Goal: Check status: Check status

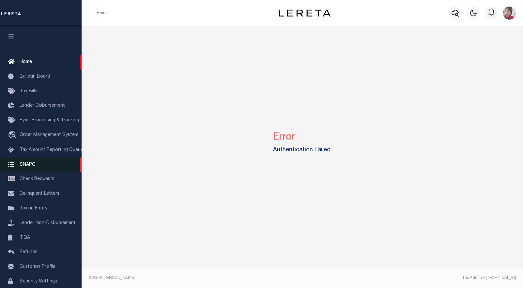
click at [30, 167] on span "SNAPQ" at bounding box center [28, 164] width 16 height 5
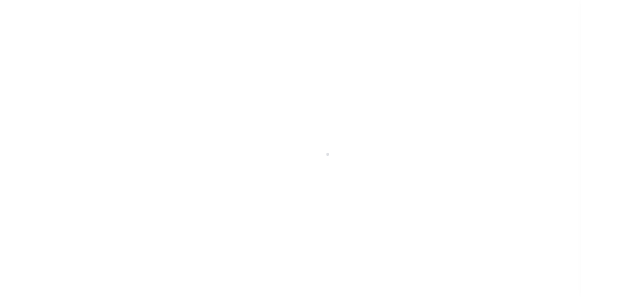
scroll to position [30, 0]
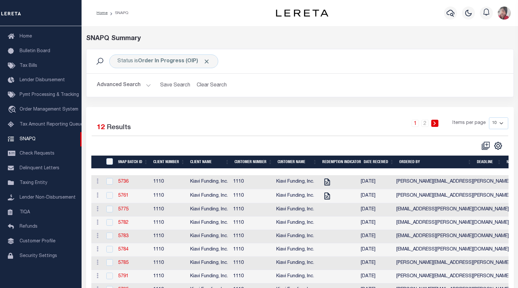
click at [505, 123] on select "10 25 50 100" at bounding box center [498, 123] width 19 height 12
select select "50"
click at [489, 117] on select "10 25 50 100" at bounding box center [498, 123] width 19 height 12
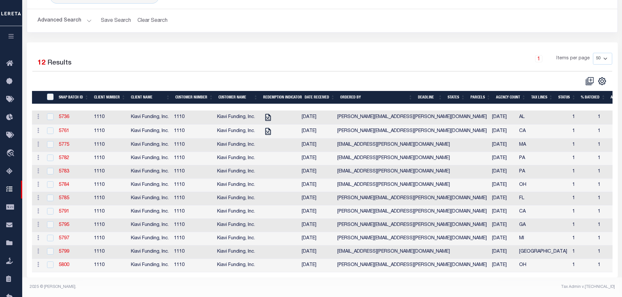
scroll to position [71, 0]
click at [63, 129] on link "5761" at bounding box center [64, 131] width 10 height 5
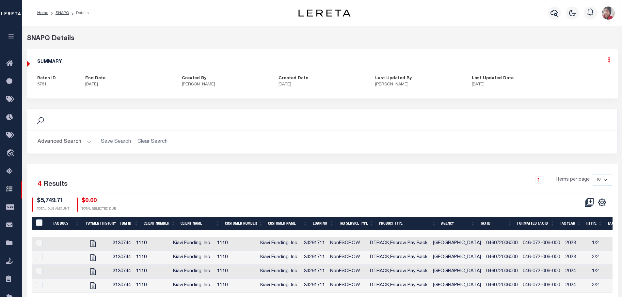
click at [518, 61] on icon at bounding box center [609, 60] width 2 height 6
click at [518, 77] on link "Edit" at bounding box center [592, 78] width 52 height 11
select select "OIP"
checkbox input "true"
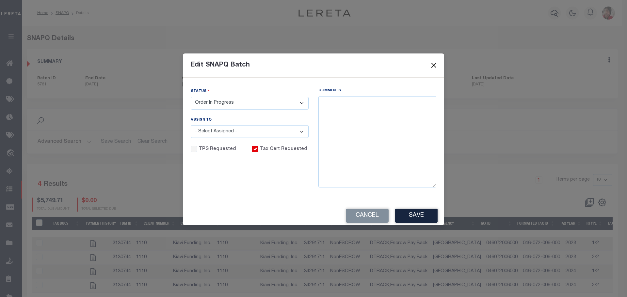
click at [437, 67] on button "Close" at bounding box center [433, 65] width 8 height 8
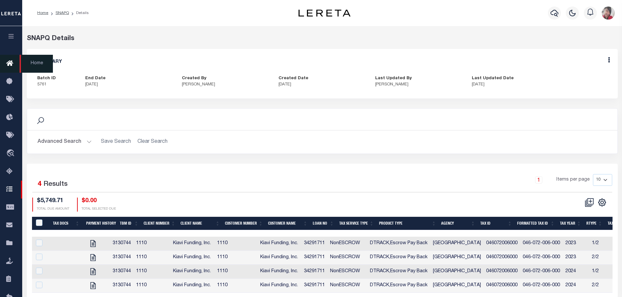
click at [12, 37] on icon "button" at bounding box center [12, 36] width 8 height 6
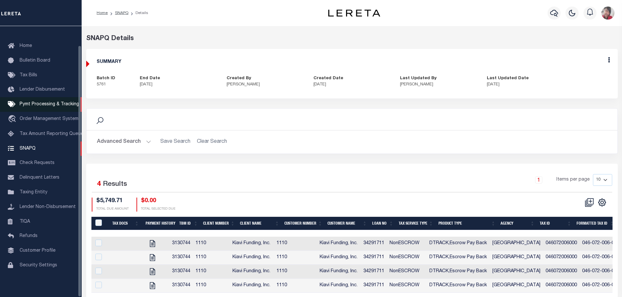
scroll to position [21, 0]
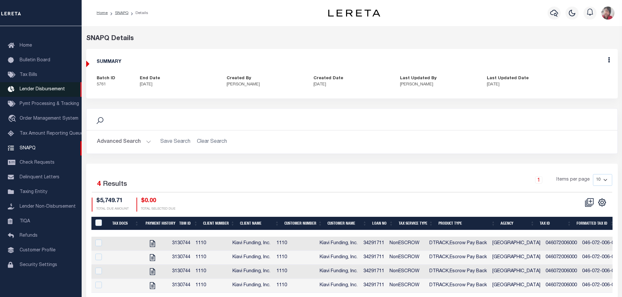
click at [39, 87] on span "Lender Disbursement" at bounding box center [42, 89] width 45 height 5
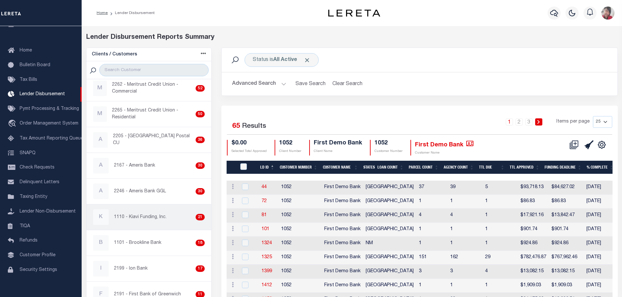
scroll to position [131, 0]
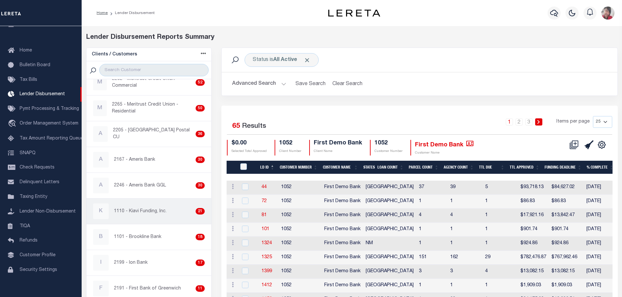
click at [146, 214] on p "1110 - Kiavi Funding, Inc." at bounding box center [140, 211] width 53 height 7
checkbox input "true"
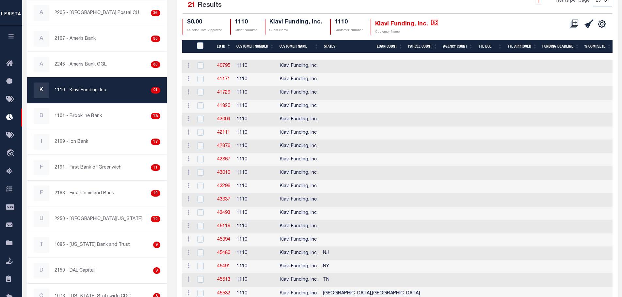
scroll to position [121, 0]
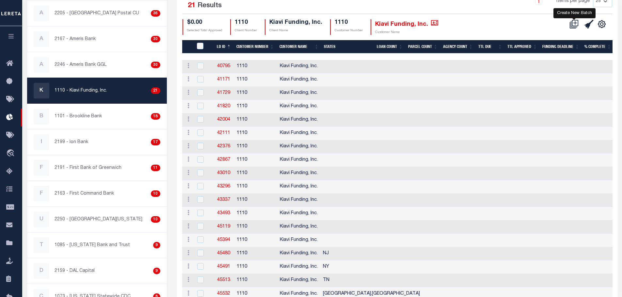
click at [574, 24] on icon at bounding box center [573, 24] width 9 height 9
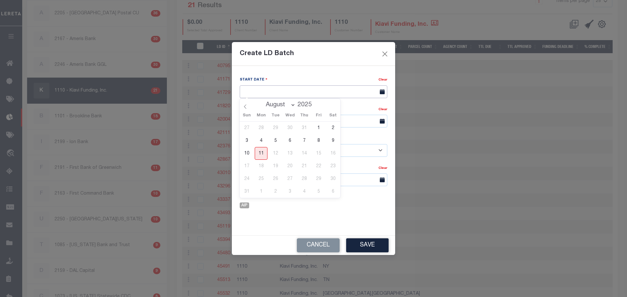
click at [279, 89] on input "text" at bounding box center [314, 91] width 148 height 13
click at [262, 153] on span "11" at bounding box center [261, 153] width 13 height 13
type input "[DATE]"
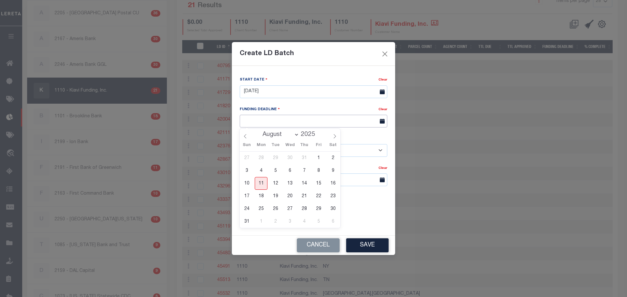
click at [310, 121] on input "text" at bounding box center [314, 121] width 148 height 13
click at [258, 196] on span "18" at bounding box center [261, 196] width 13 height 13
type input "08/18/25"
click at [290, 149] on select "- Select Customer - Accumatch - Refunds All In Credit Union Amarillo National B…" at bounding box center [314, 150] width 148 height 13
select select "1110"
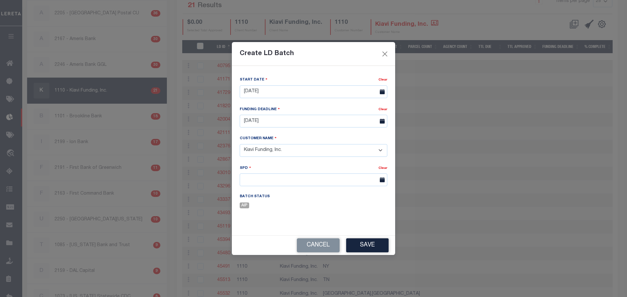
click at [240, 144] on select "- Select Customer - Accumatch - Refunds All In Credit Union Amarillo National B…" at bounding box center [314, 150] width 148 height 13
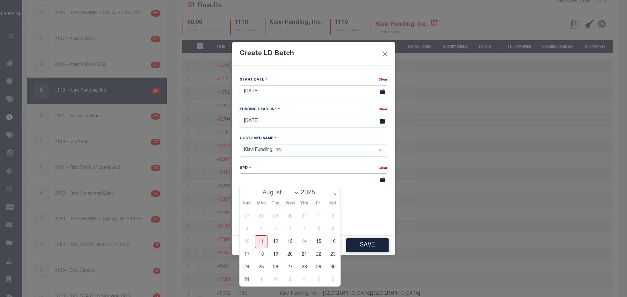
click at [245, 179] on input "text" at bounding box center [314, 180] width 148 height 13
click at [274, 254] on span "19" at bounding box center [275, 254] width 13 height 13
type input "08/19/2025"
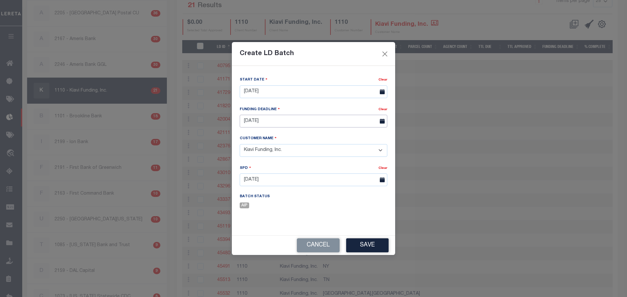
click at [328, 120] on input "08/18/25" at bounding box center [314, 121] width 148 height 13
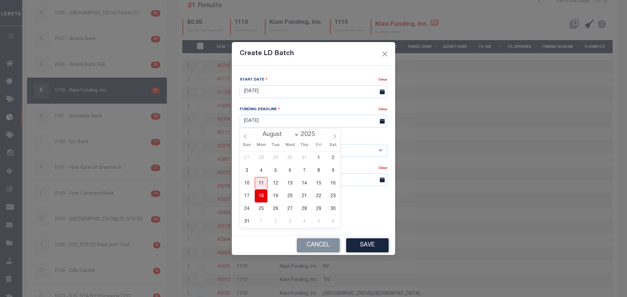
click at [376, 201] on div "Start Date Clear 08/11/2025 Funding Deadline Clear 08/18/25 Client Name" at bounding box center [313, 147] width 157 height 143
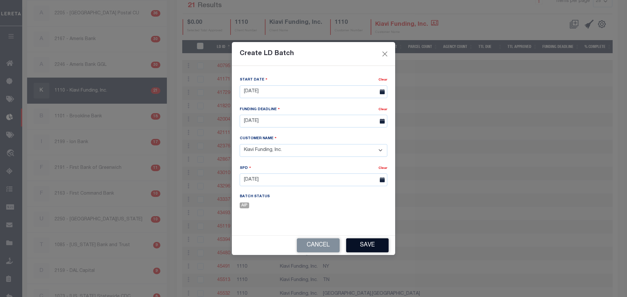
click at [369, 245] on button "Save" at bounding box center [367, 246] width 42 height 14
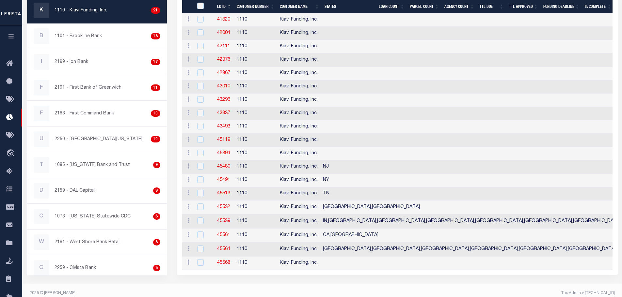
scroll to position [211, 0]
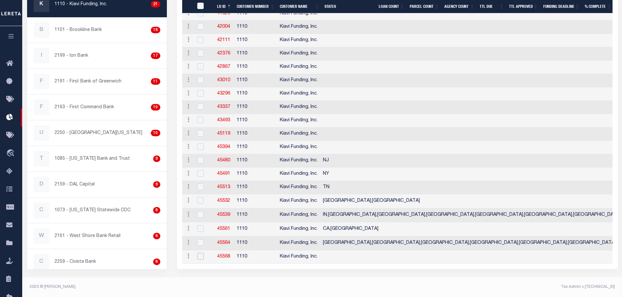
click at [203, 255] on input "checkbox" at bounding box center [200, 256] width 7 height 7
checkbox input "true"
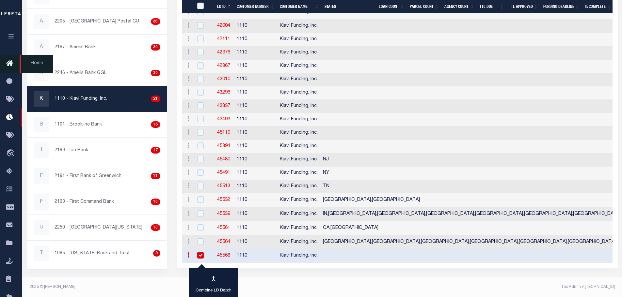
scroll to position [0, 0]
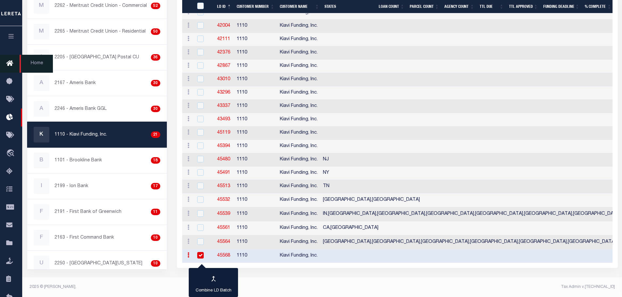
click at [10, 64] on icon at bounding box center [11, 64] width 10 height 8
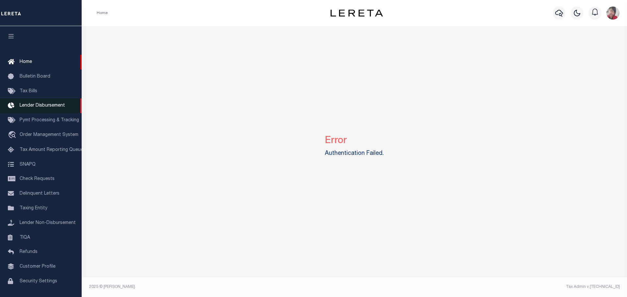
click at [41, 103] on link "Lender Disbursement" at bounding box center [41, 106] width 82 height 15
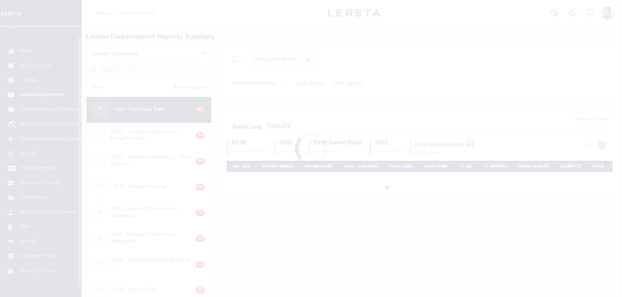
scroll to position [11, 0]
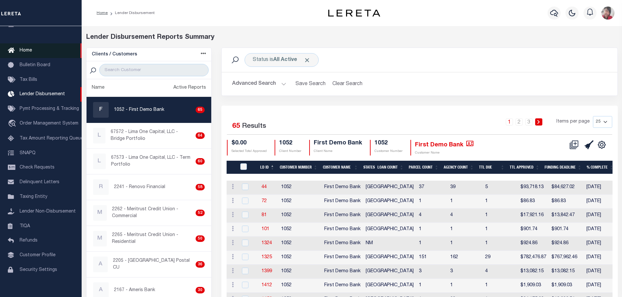
click at [28, 48] on span "Home" at bounding box center [26, 50] width 12 height 5
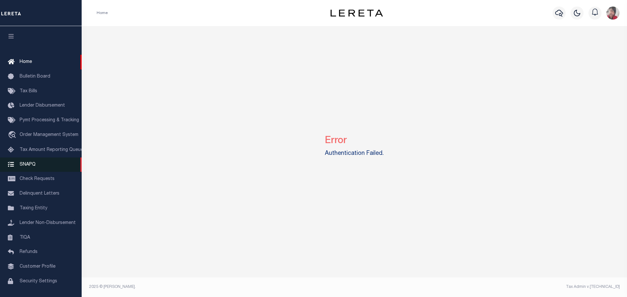
click at [26, 166] on span "SNAPQ" at bounding box center [28, 164] width 16 height 5
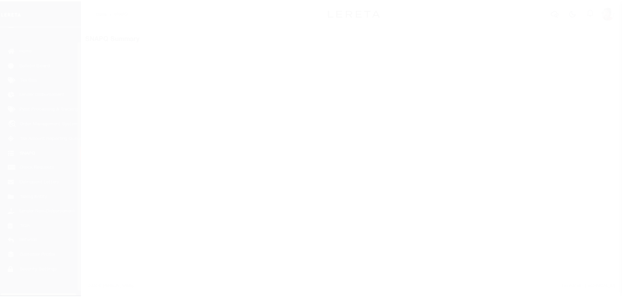
scroll to position [21, 0]
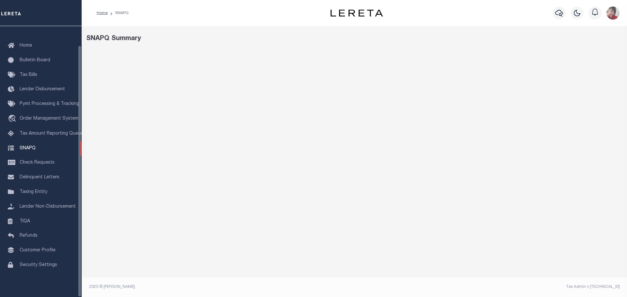
select select "50"
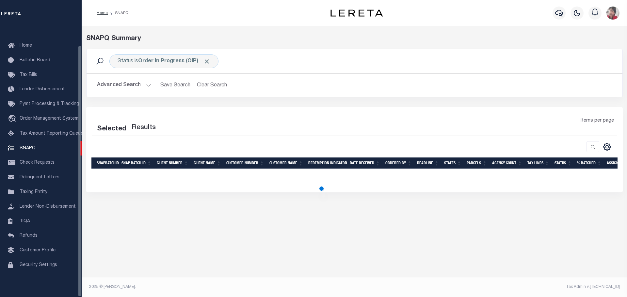
select select "50"
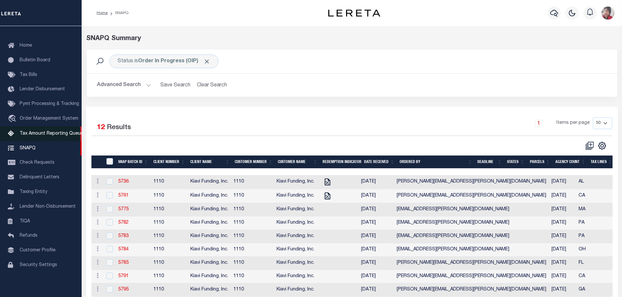
click at [44, 132] on span "Tax Amount Reporting Queue" at bounding box center [52, 134] width 64 height 5
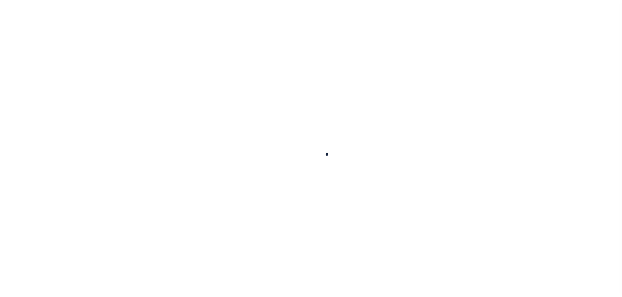
select select "100"
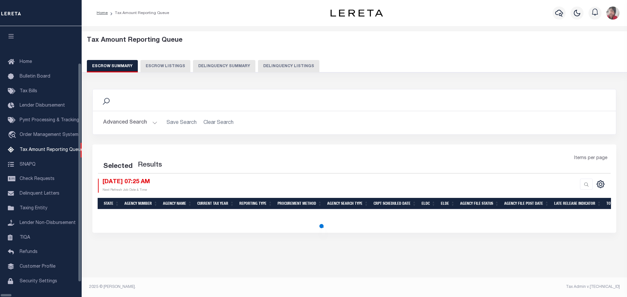
select select "100"
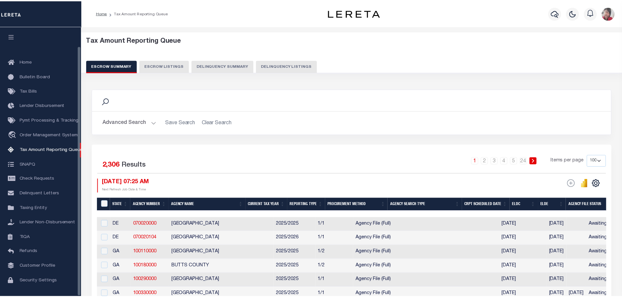
scroll to position [21, 0]
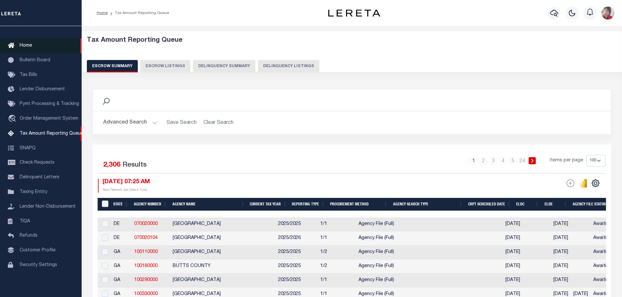
click at [24, 43] on span "Home" at bounding box center [26, 45] width 12 height 5
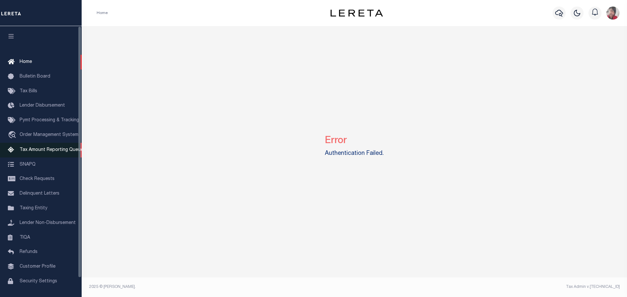
click at [24, 152] on span "Tax Amount Reporting Queue" at bounding box center [52, 150] width 64 height 5
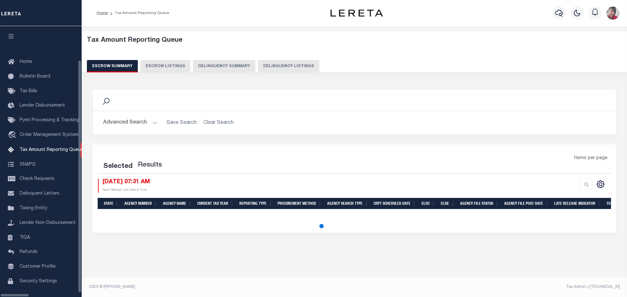
select select "100"
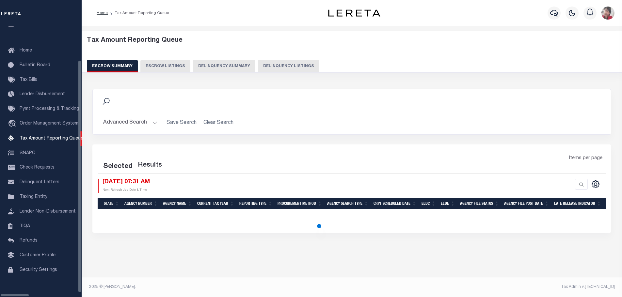
select select "100"
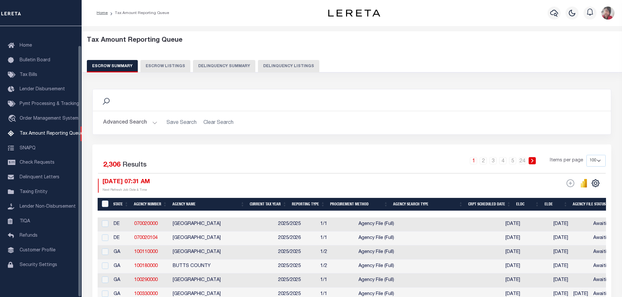
scroll to position [21, 0]
click at [37, 161] on span "Check Requests" at bounding box center [37, 163] width 35 height 5
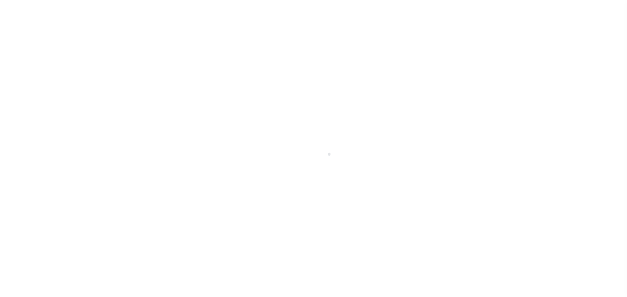
scroll to position [21, 0]
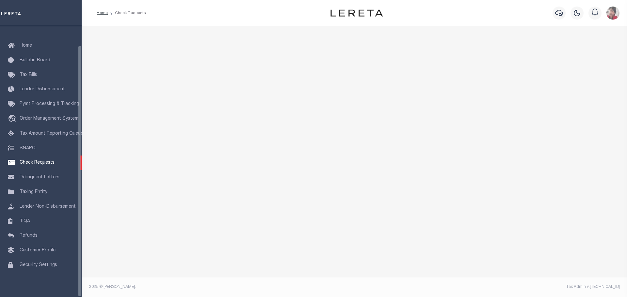
select select "50"
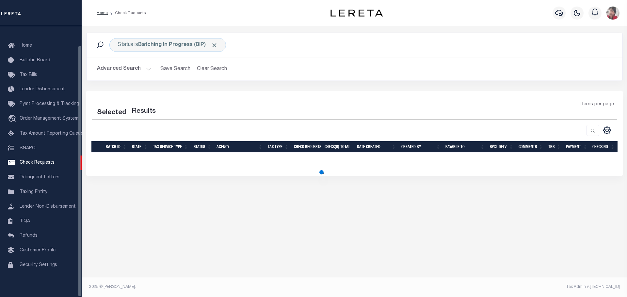
select select "50"
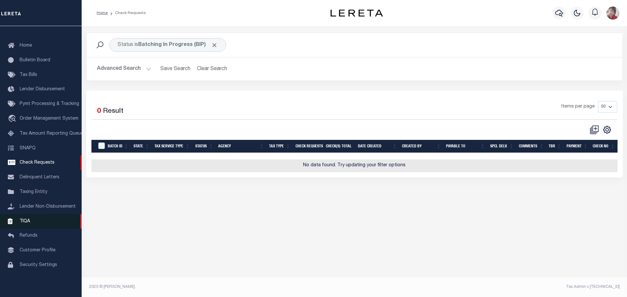
click at [29, 223] on span "TIQA" at bounding box center [25, 221] width 10 height 5
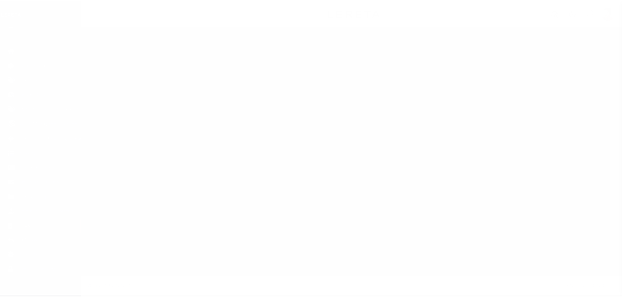
scroll to position [21, 0]
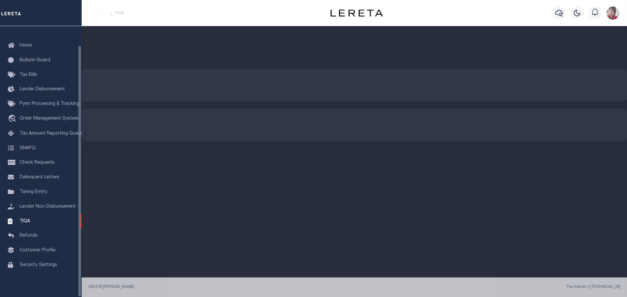
select select "200"
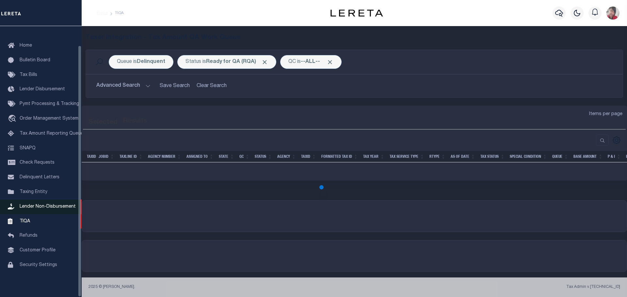
select select "200"
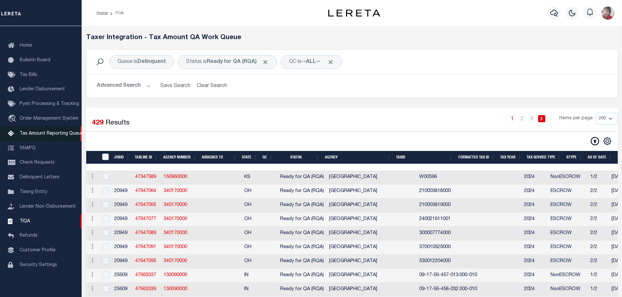
click at [43, 133] on span "Tax Amount Reporting Queue" at bounding box center [52, 134] width 64 height 5
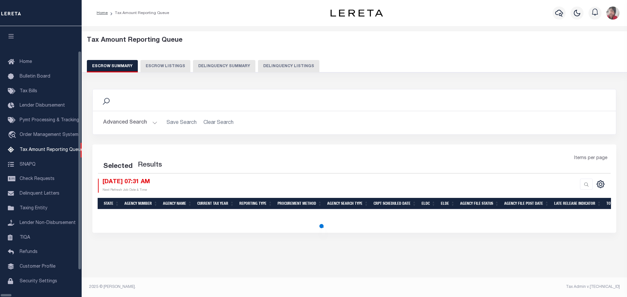
select select "100"
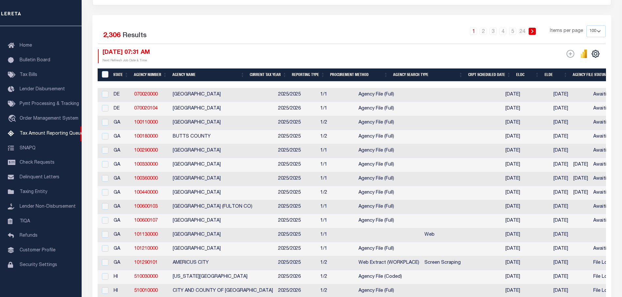
scroll to position [131, 0]
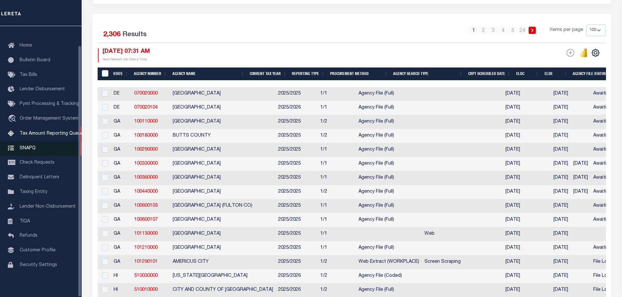
click at [31, 146] on span "SNAPQ" at bounding box center [28, 148] width 16 height 5
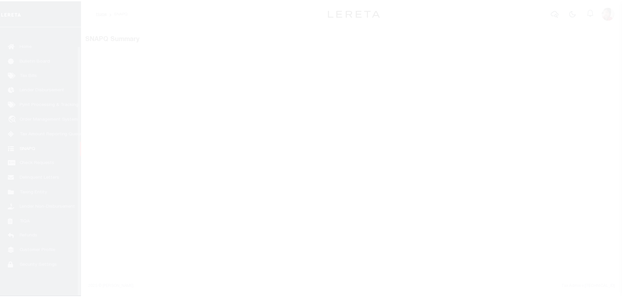
scroll to position [21, 0]
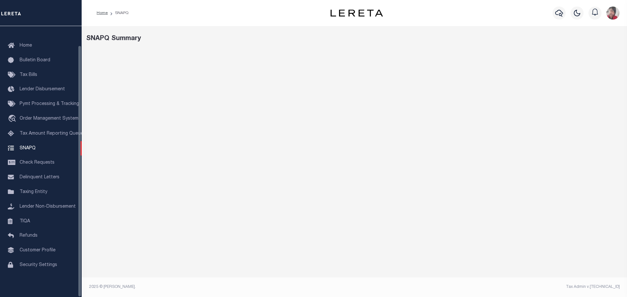
select select "50"
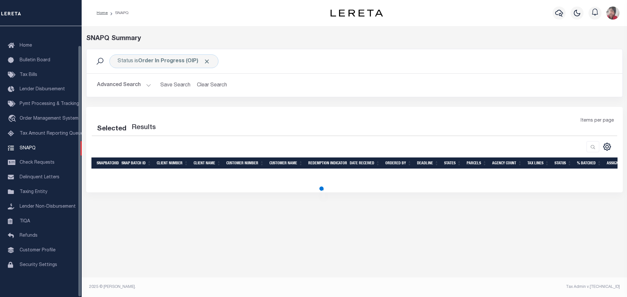
select select "50"
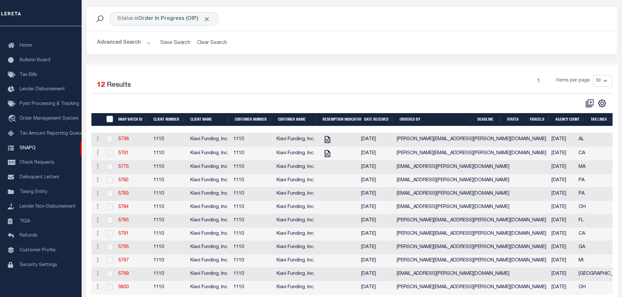
scroll to position [71, 0]
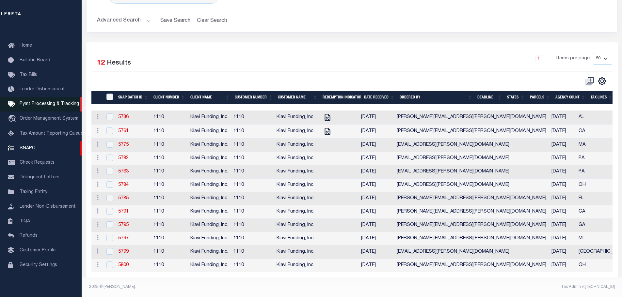
click at [36, 103] on span "Pymt Processing & Tracking" at bounding box center [49, 104] width 59 height 5
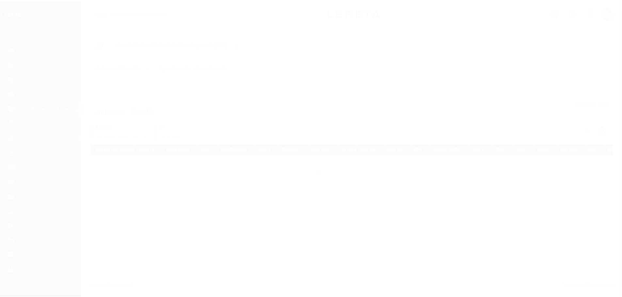
scroll to position [21, 0]
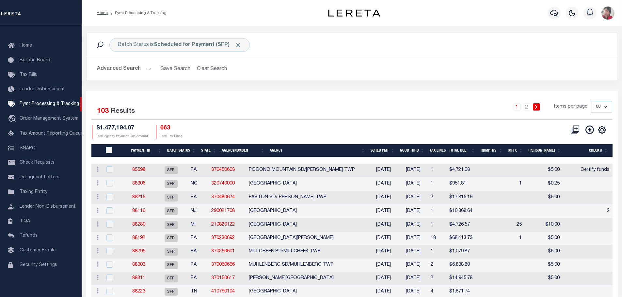
click at [609, 106] on select "100 200 500 1000" at bounding box center [601, 107] width 22 height 12
select select "500"
click at [590, 101] on select "100 200 500 1000" at bounding box center [601, 107] width 22 height 12
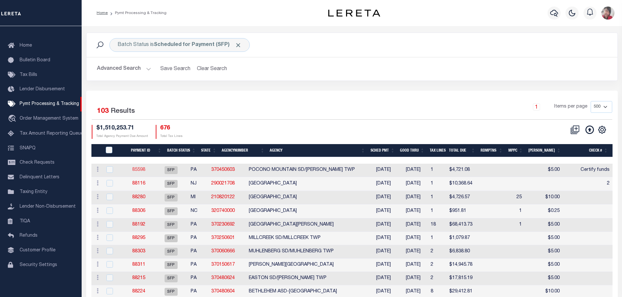
click at [145, 170] on link "85598" at bounding box center [138, 170] width 13 height 5
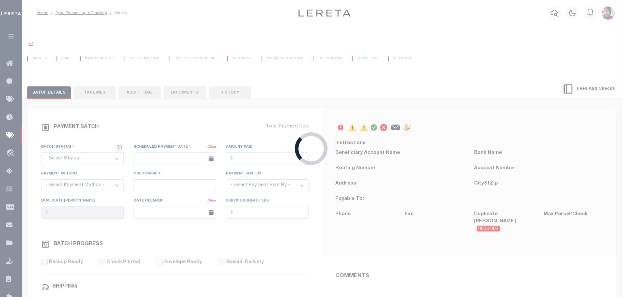
select select "SFP"
type input "04/30/2025"
type input "$4,721.08"
type input "Certify funds"
select select "[PERSON_NAME]"
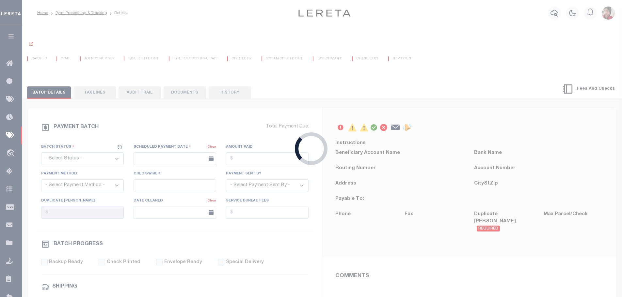
type input "Audria"
type input "N"
radio input "true"
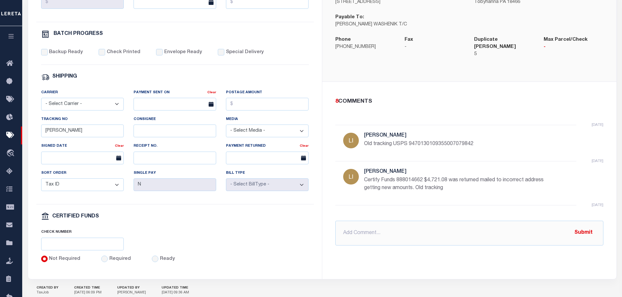
scroll to position [255, 0]
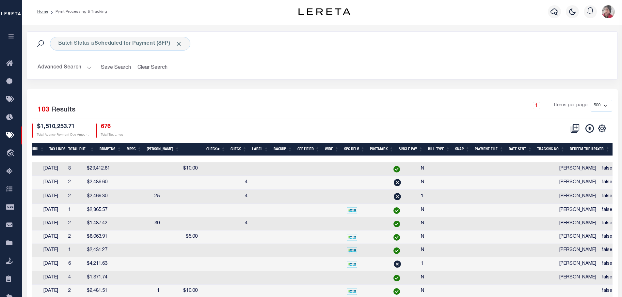
click at [457, 151] on th "SNAP" at bounding box center [462, 149] width 20 height 13
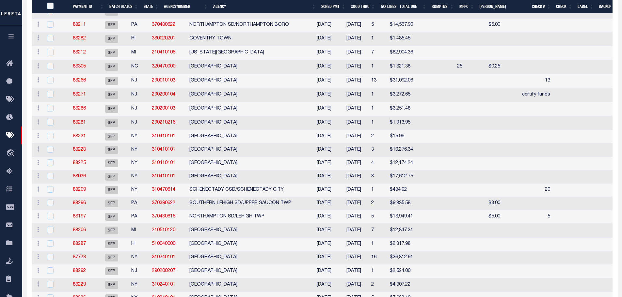
scroll to position [556, 0]
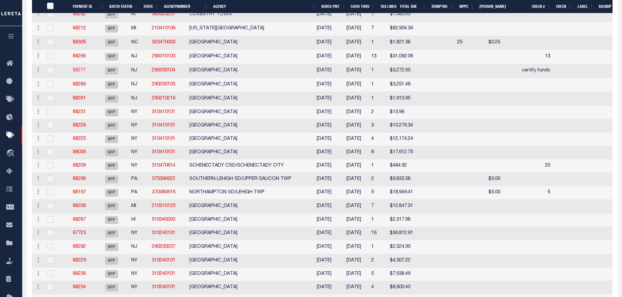
click at [86, 73] on link "88271" at bounding box center [79, 70] width 13 height 5
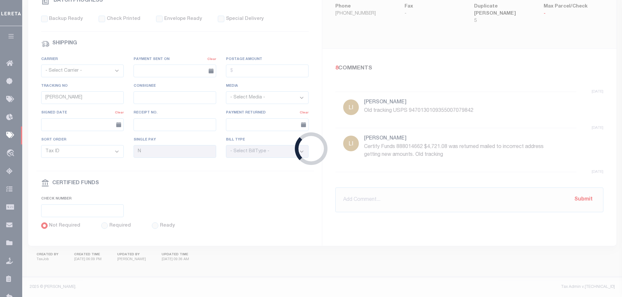
type input "07/23/2024"
type input "certify funds"
select select
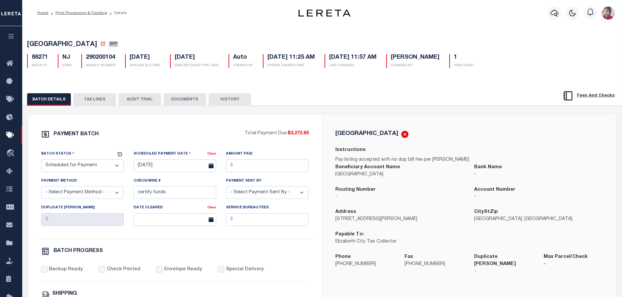
click at [93, 104] on button "TAX LINES" at bounding box center [94, 99] width 42 height 12
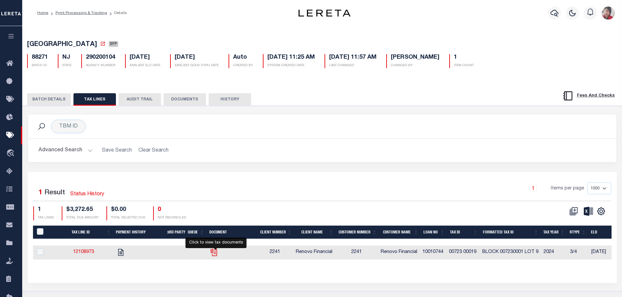
click at [215, 254] on icon "" at bounding box center [214, 252] width 8 height 8
checkbox input "true"
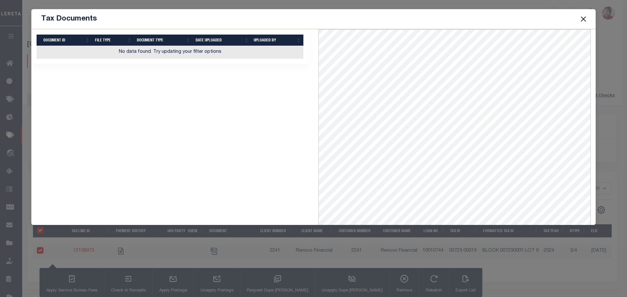
click at [582, 19] on button "Close" at bounding box center [583, 19] width 8 height 8
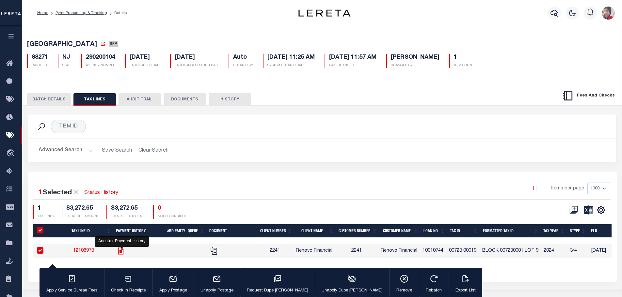
click at [122, 254] on icon "" at bounding box center [120, 251] width 8 height 8
checkbox input "false"
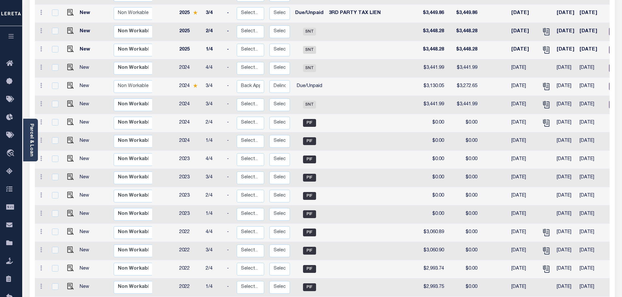
scroll to position [102, 0]
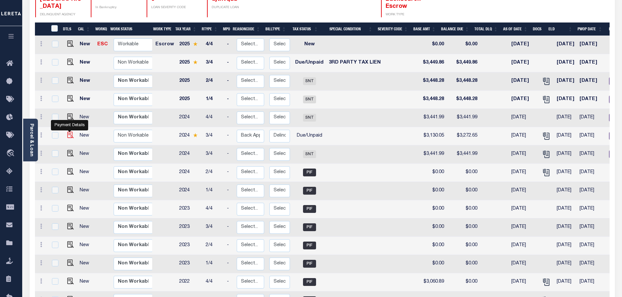
click at [68, 132] on img "" at bounding box center [70, 135] width 7 height 7
checkbox input "true"
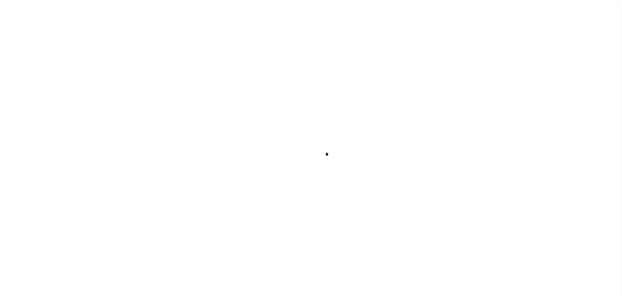
checkbox input "false"
type textarea "CAS 47432 - Delinquent water charges from [DATE]-[DATE]. Must be paid with cert…"
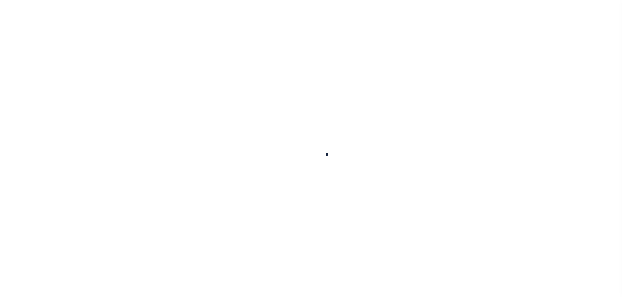
type input "[DATE]"
select select "DUE"
type input "0"
type input "$3,130.05"
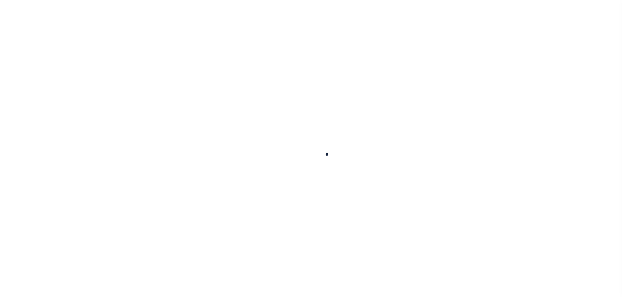
type input "$80"
type input "$3,272.65"
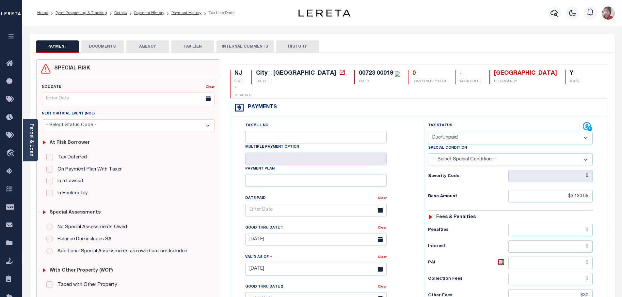
click at [114, 45] on button "DOCUMENTS" at bounding box center [102, 46] width 42 height 12
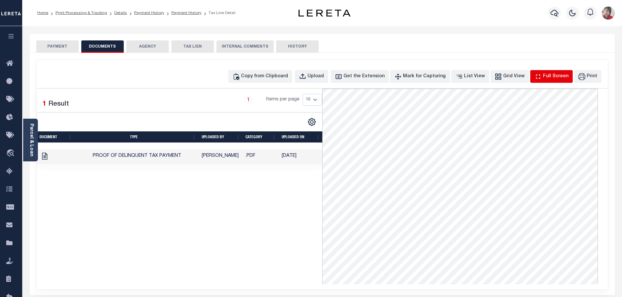
click at [558, 77] on div "Full Screen" at bounding box center [555, 76] width 25 height 7
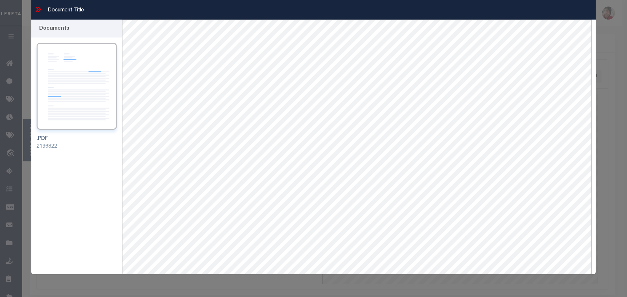
scroll to position [12, 0]
click at [37, 6] on icon at bounding box center [38, 9] width 8 height 8
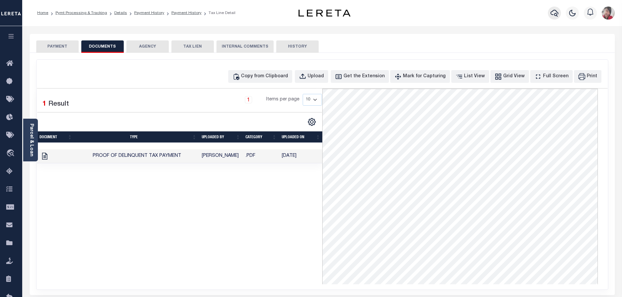
click at [554, 10] on icon "button" at bounding box center [554, 13] width 8 height 7
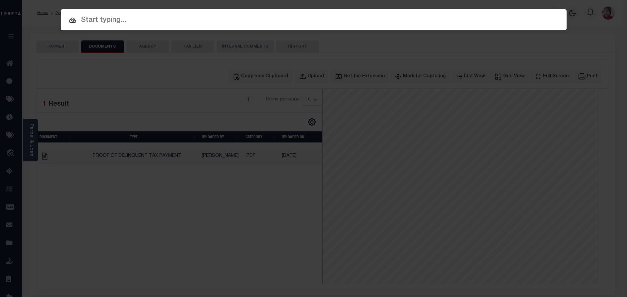
click at [395, 21] on input "text" at bounding box center [313, 20] width 505 height 11
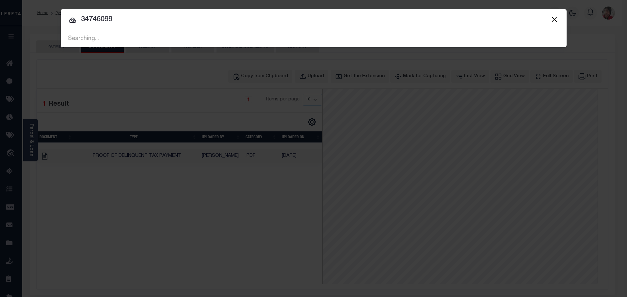
type input "34746099"
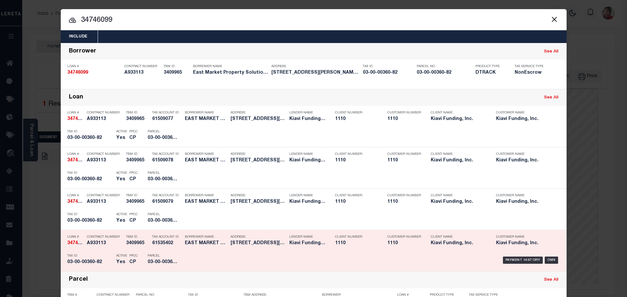
click at [167, 258] on p "Parcel" at bounding box center [162, 256] width 29 height 4
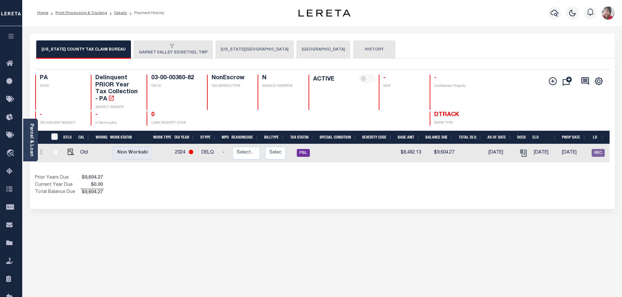
click at [166, 53] on button "GARNET VALLEY SD/BETHEL TWP" at bounding box center [172, 49] width 79 height 18
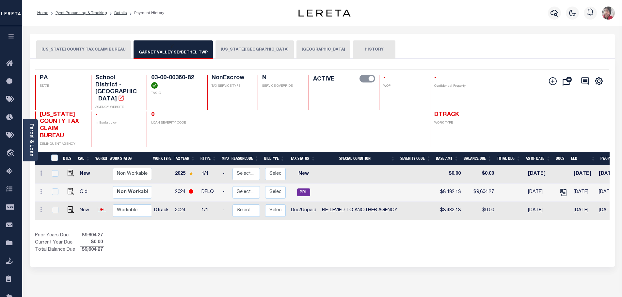
scroll to position [0, 106]
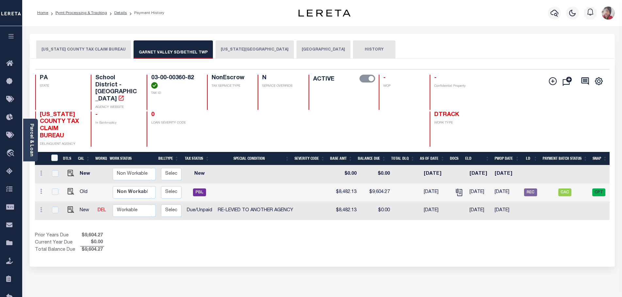
click at [234, 54] on button "[US_STATE][GEOGRAPHIC_DATA]" at bounding box center [254, 49] width 78 height 18
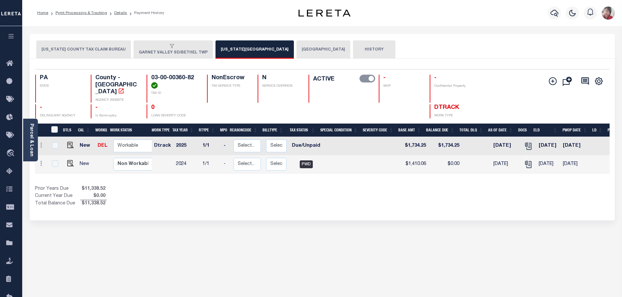
scroll to position [0, 0]
click at [69, 142] on img "" at bounding box center [70, 145] width 7 height 7
checkbox input "true"
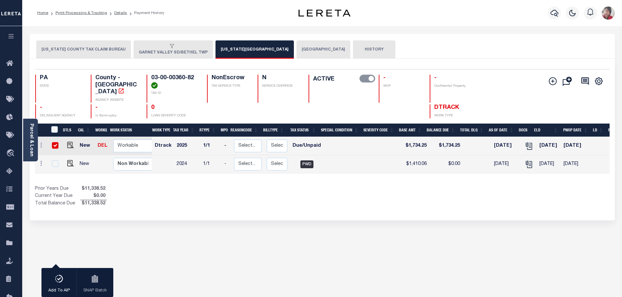
click at [296, 52] on button "BETHEL TOWNSHIP" at bounding box center [323, 49] width 54 height 18
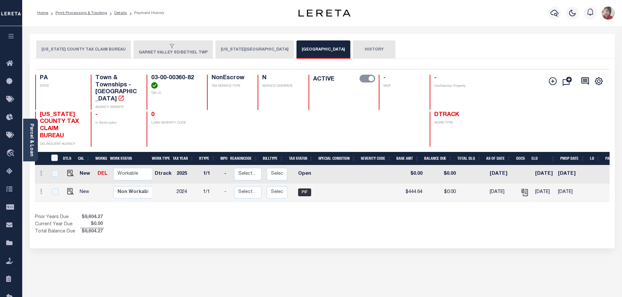
click at [163, 51] on button "GARNET VALLEY SD/BETHEL TWP" at bounding box center [172, 49] width 79 height 18
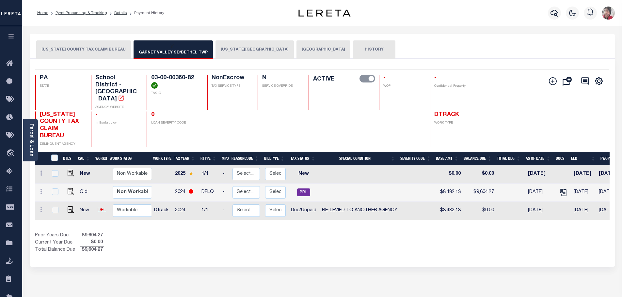
click at [11, 36] on icon "button" at bounding box center [12, 36] width 8 height 6
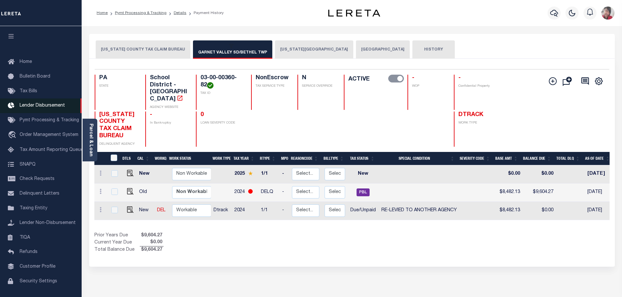
click at [33, 108] on span "Lender Disbursement" at bounding box center [42, 105] width 45 height 5
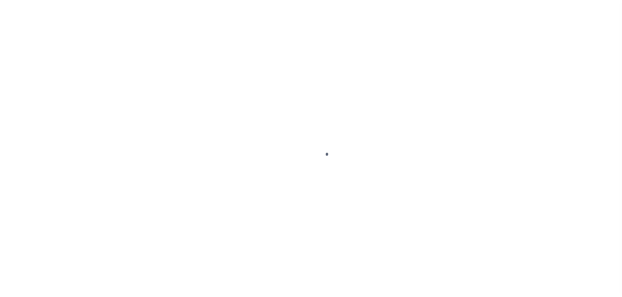
select select "DUE"
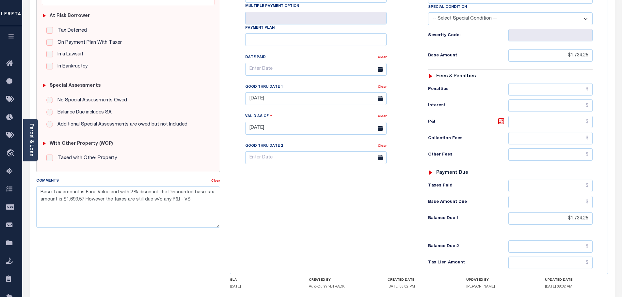
scroll to position [131, 0]
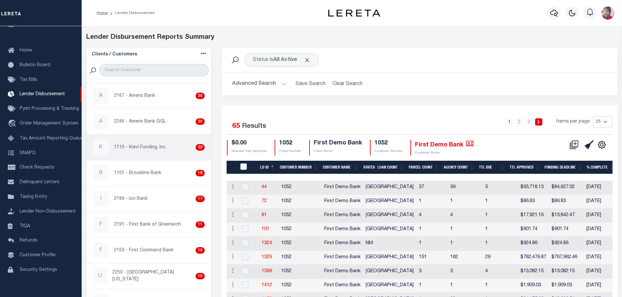
scroll to position [196, 0]
click at [137, 150] on div "K 1110 - Kiavi Funding, Inc. 22" at bounding box center [149, 146] width 112 height 16
checkbox input "true"
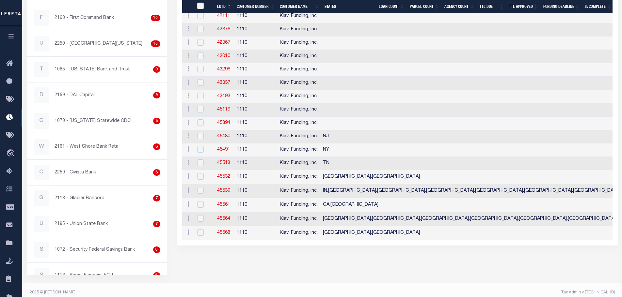
scroll to position [237, 0]
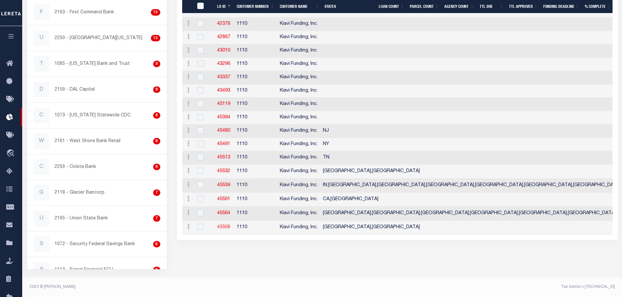
click at [224, 228] on link "45568" at bounding box center [223, 227] width 13 height 5
checkbox input "true"
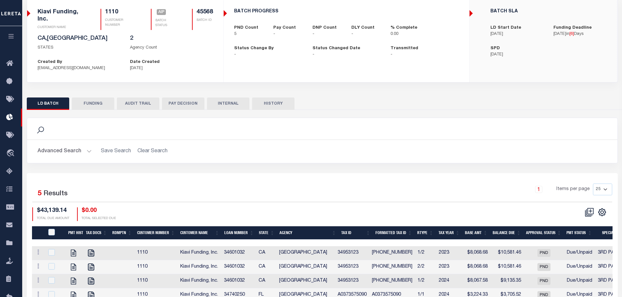
scroll to position [100, 0]
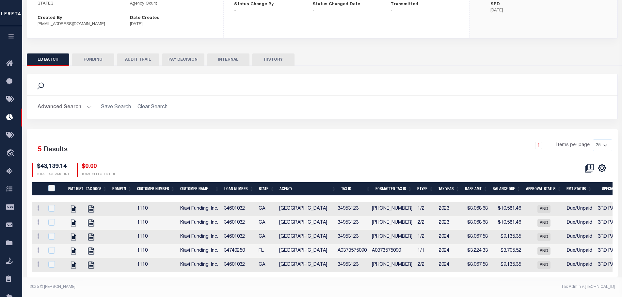
click at [11, 38] on icon "button" at bounding box center [12, 36] width 8 height 6
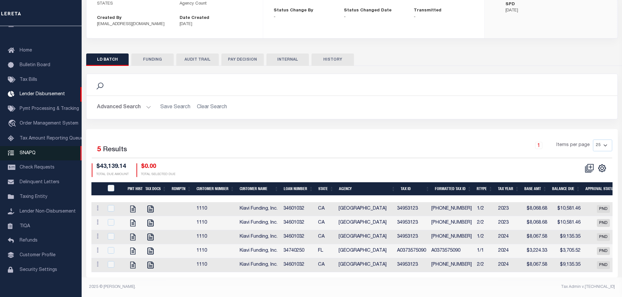
click at [29, 158] on link "SNAPQ" at bounding box center [41, 153] width 82 height 15
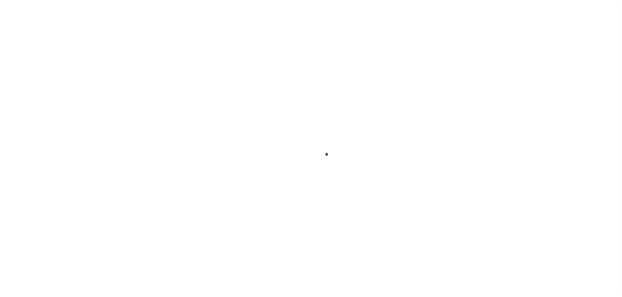
scroll to position [21, 0]
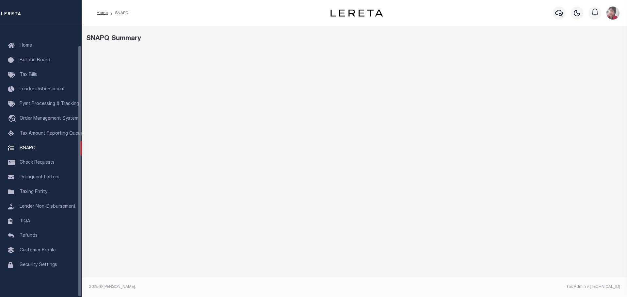
select select "50"
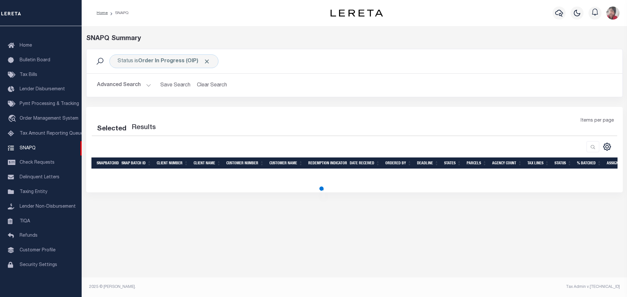
select select "50"
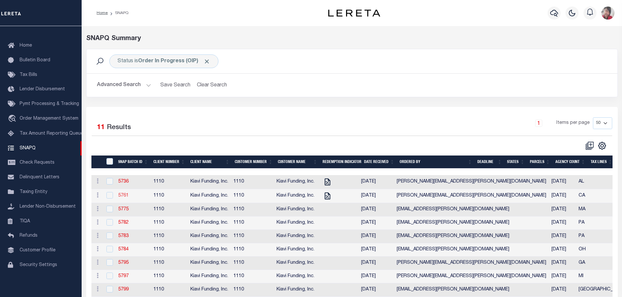
click at [126, 198] on link "5761" at bounding box center [123, 196] width 10 height 5
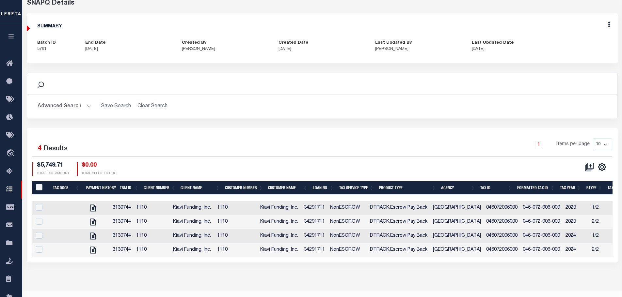
scroll to position [49, 0]
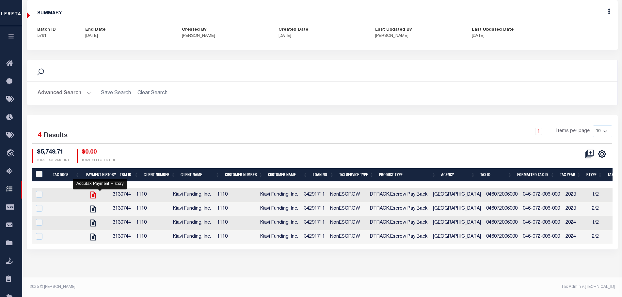
click at [96, 194] on icon "" at bounding box center [92, 195] width 5 height 7
checkbox input "true"
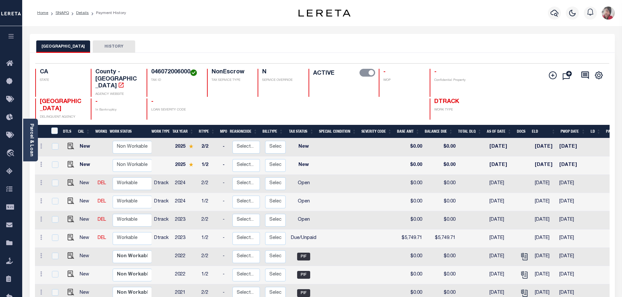
click at [173, 70] on h4 "046072006000" at bounding box center [175, 72] width 48 height 7
copy h4 "046072006000"
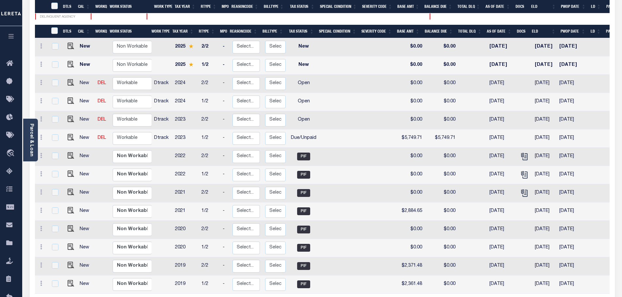
scroll to position [131, 0]
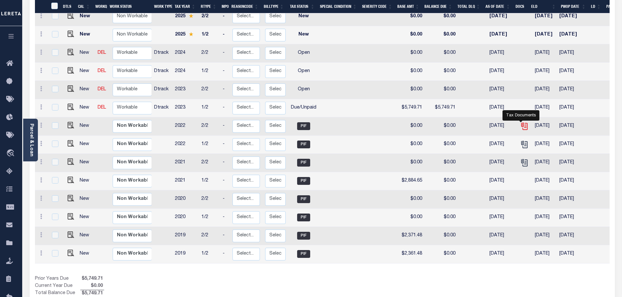
click at [522, 122] on icon "" at bounding box center [524, 126] width 8 height 8
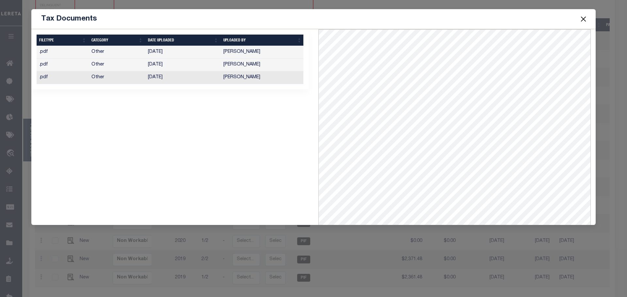
click at [248, 77] on td "Monica Selles" at bounding box center [262, 77] width 83 height 13
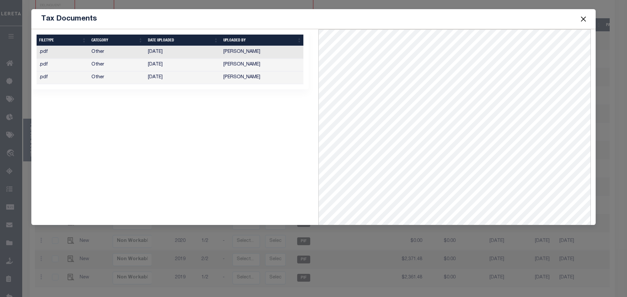
click at [582, 20] on button "Close" at bounding box center [583, 19] width 8 height 8
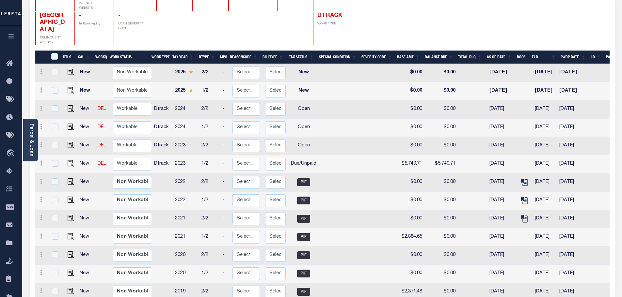
scroll to position [98, 0]
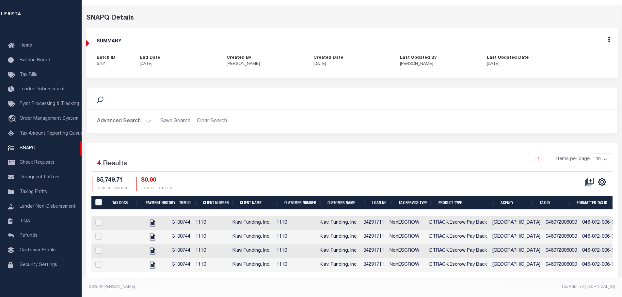
scroll to position [26, 0]
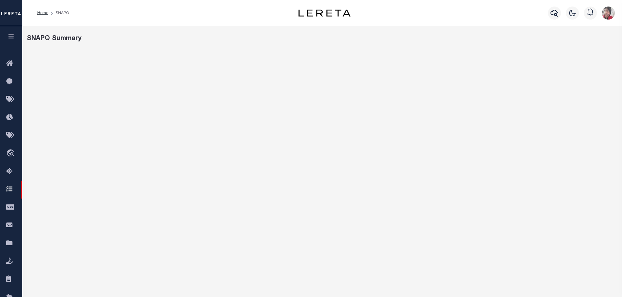
select select "50"
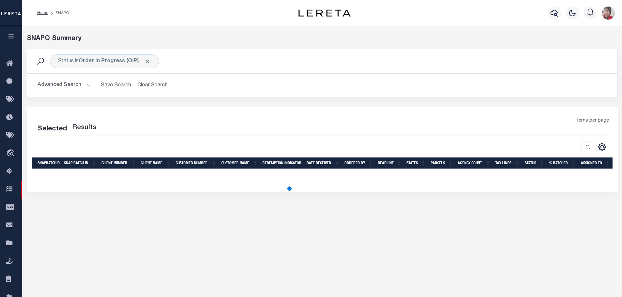
select select "50"
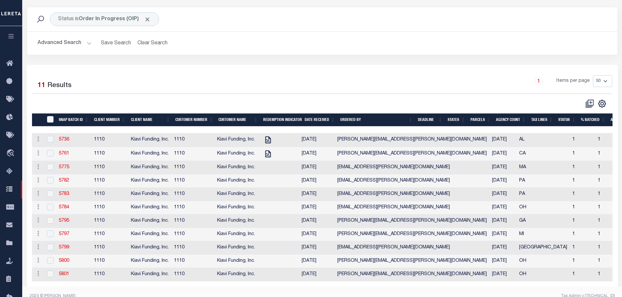
scroll to position [57, 0]
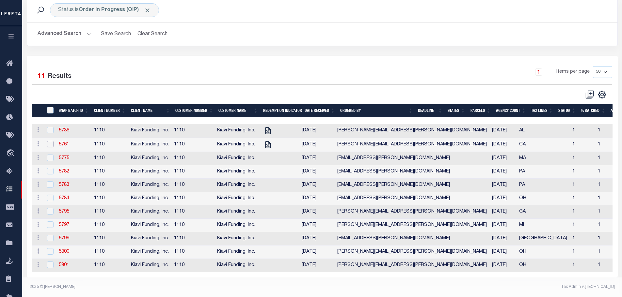
click at [48, 141] on input "checkbox" at bounding box center [50, 144] width 7 height 7
checkbox input "true"
